Goal: Browse casually: Explore the website without a specific task or goal

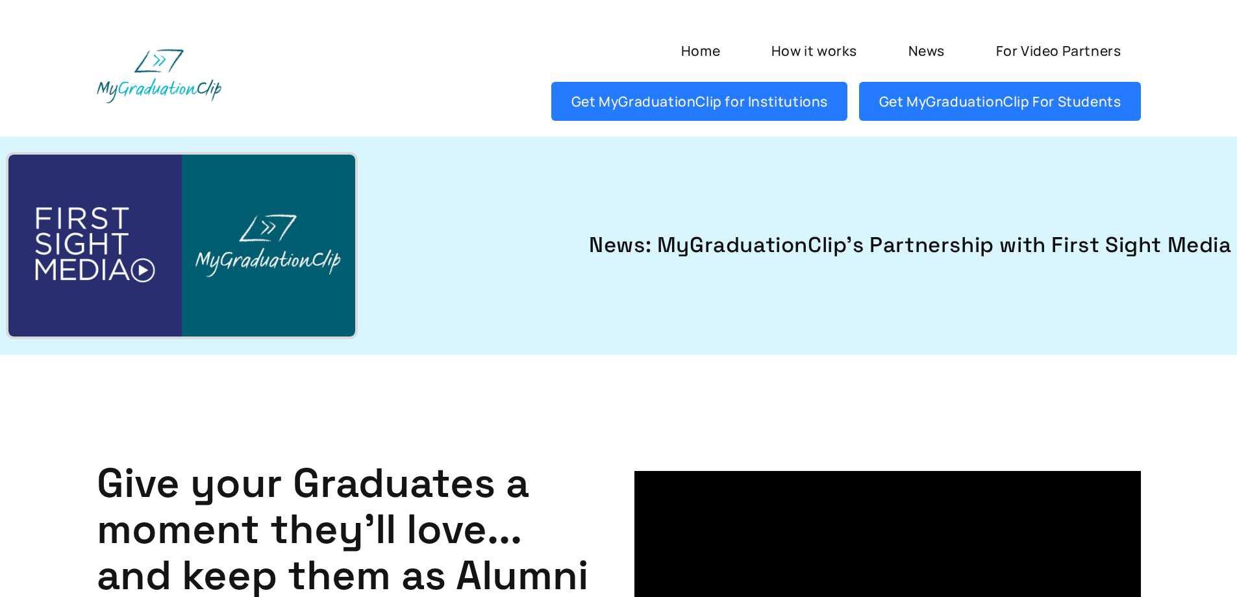
click at [194, 84] on img at bounding box center [159, 76] width 125 height 54
click at [160, 90] on img at bounding box center [159, 76] width 125 height 54
click at [711, 48] on link "Home" at bounding box center [700, 50] width 79 height 39
click at [140, 268] on img at bounding box center [181, 246] width 347 height 182
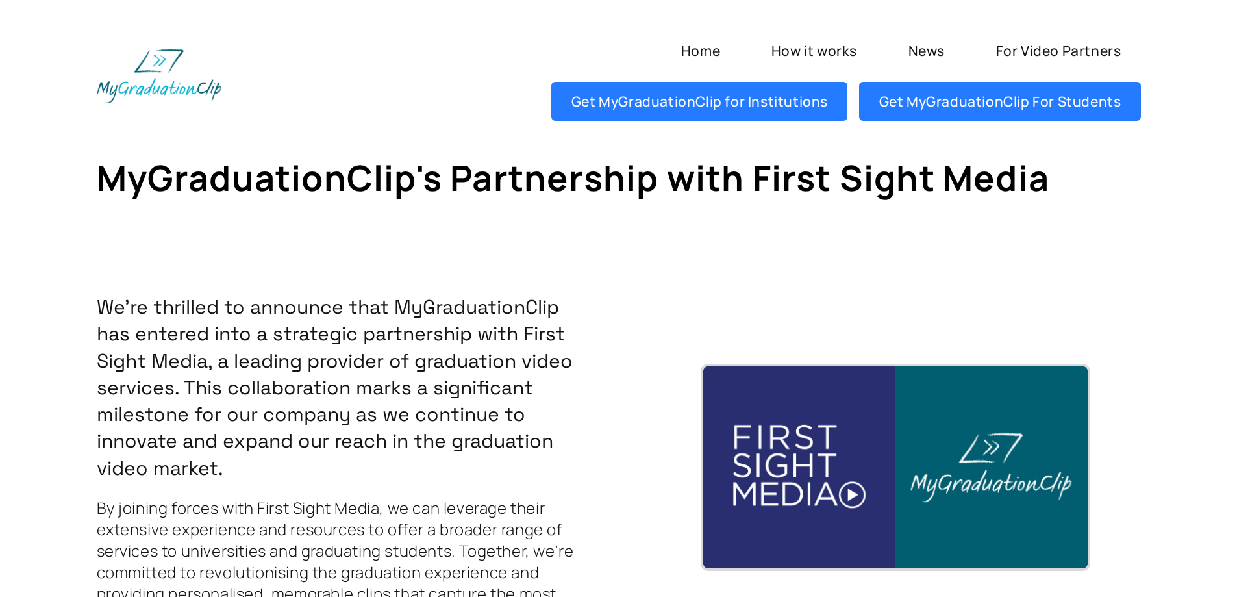
click at [845, 492] on img at bounding box center [895, 467] width 385 height 202
click at [849, 492] on img at bounding box center [895, 467] width 385 height 202
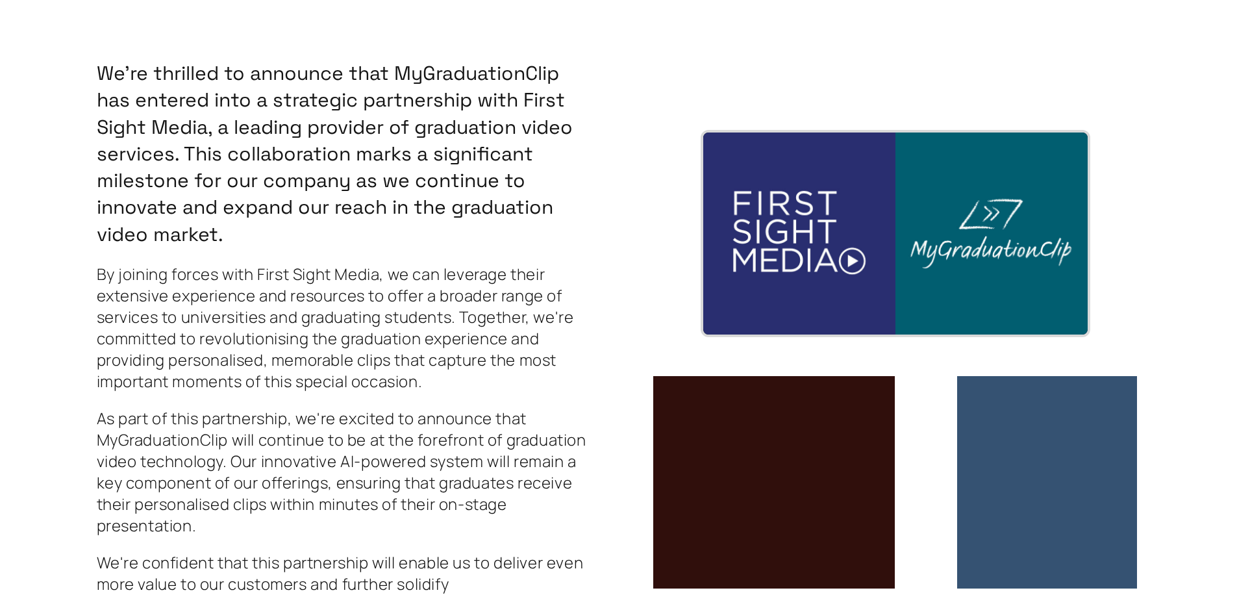
scroll to position [260, 0]
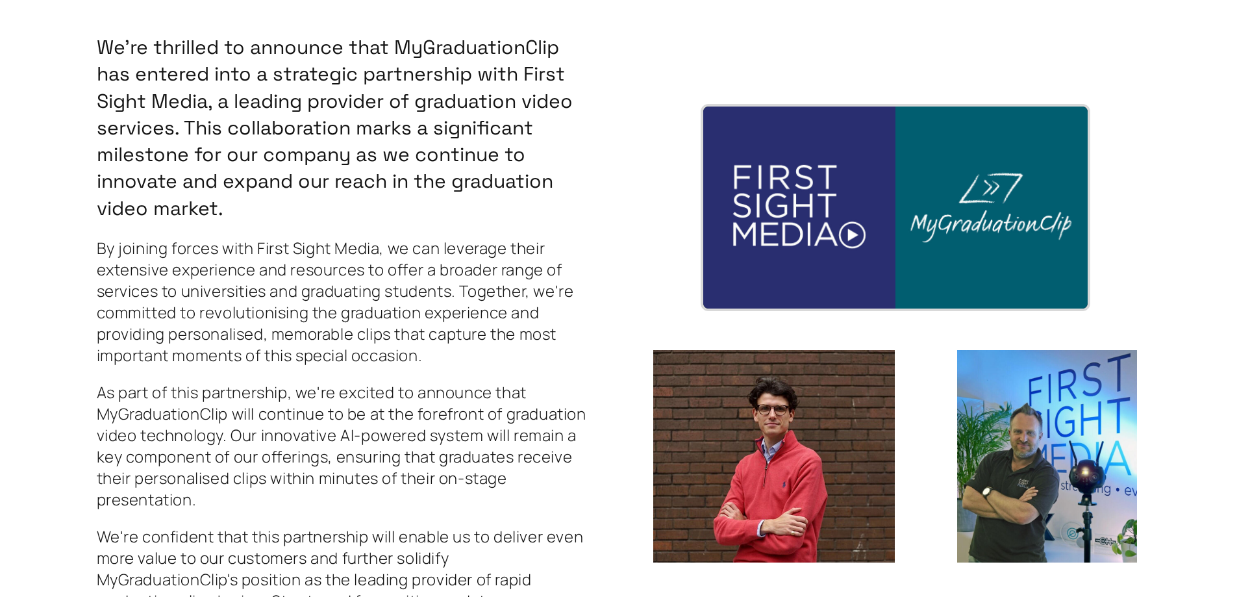
click at [876, 236] on img at bounding box center [895, 208] width 385 height 202
click at [859, 231] on img at bounding box center [895, 208] width 385 height 202
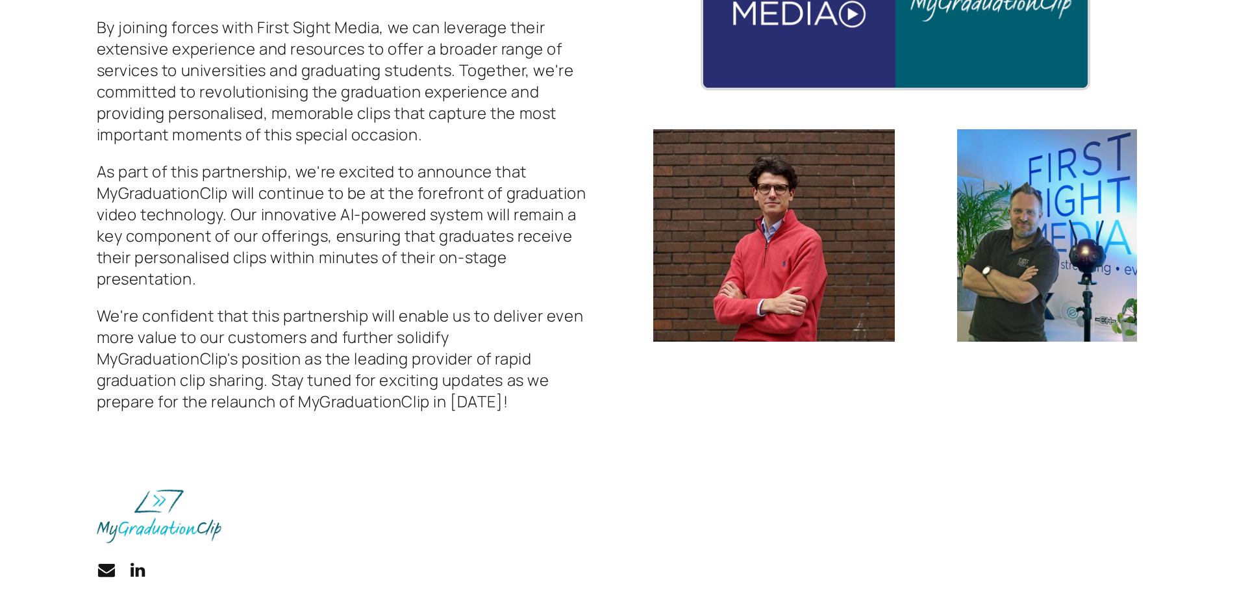
scroll to position [495, 0]
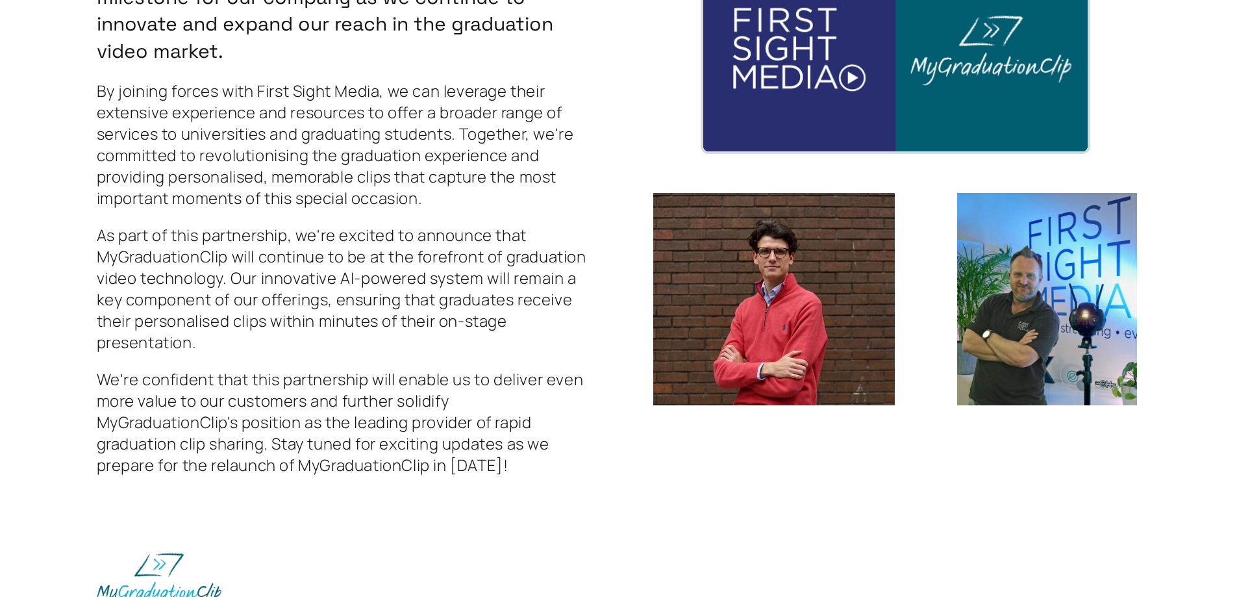
scroll to position [300, 0]
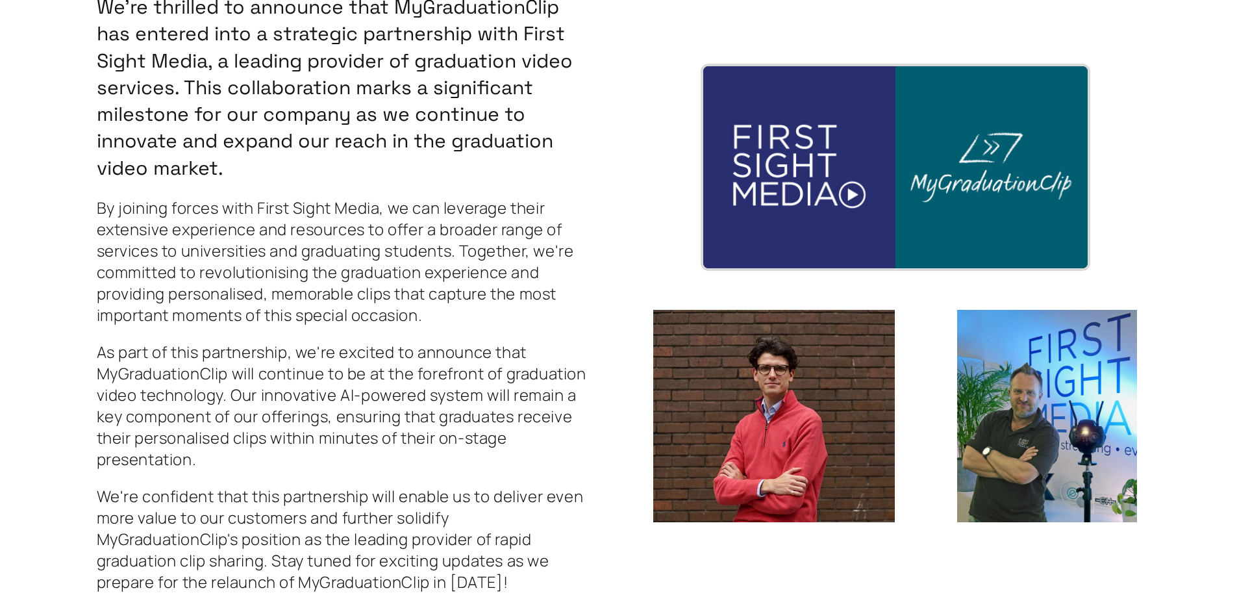
click at [846, 196] on img at bounding box center [895, 167] width 385 height 202
